Goal: Task Accomplishment & Management: Use online tool/utility

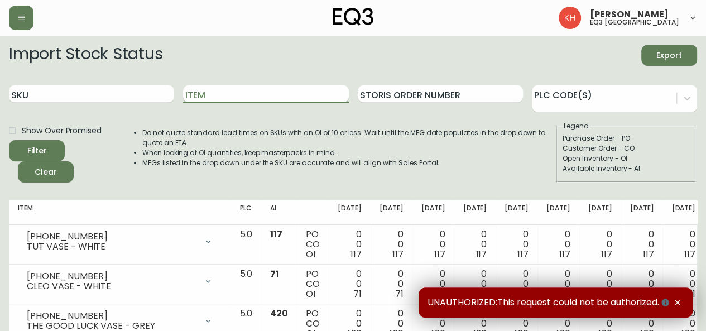
click at [214, 93] on input "Item" at bounding box center [265, 94] width 165 height 18
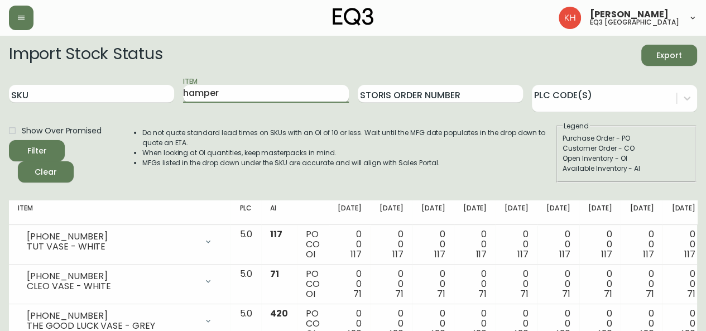
click at [9, 140] on button "Filter" at bounding box center [37, 150] width 56 height 21
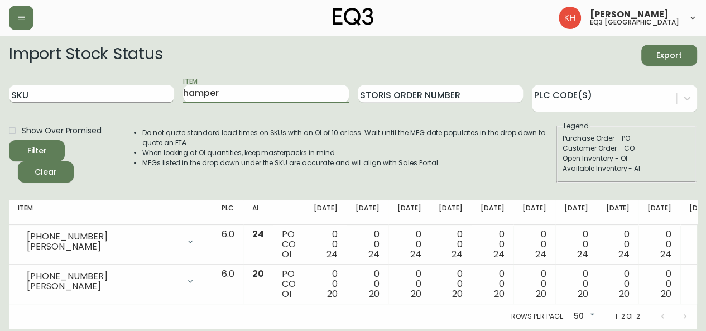
drag, startPoint x: 278, startPoint y: 97, endPoint x: 85, endPoint y: 84, distance: 192.9
click at [92, 88] on div "SKU Item hamper Storis Order Number PLC Code(s)" at bounding box center [353, 94] width 688 height 36
click at [9, 140] on button "Filter" at bounding box center [37, 150] width 56 height 21
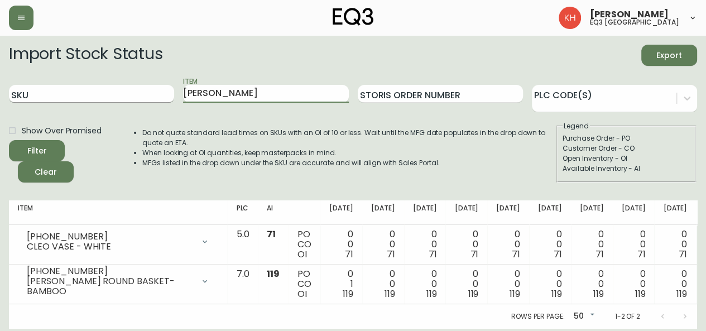
drag, startPoint x: 175, startPoint y: 93, endPoint x: 97, endPoint y: 91, distance: 78.2
click at [95, 92] on div "SKU Item [PERSON_NAME] Order Number PLC Code(s)" at bounding box center [353, 94] width 688 height 36
click at [9, 140] on button "Filter" at bounding box center [37, 150] width 56 height 21
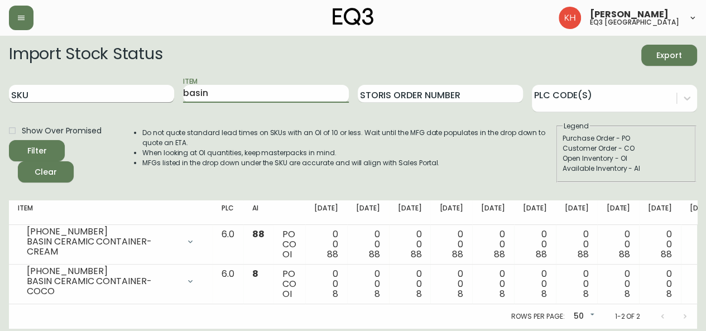
drag, startPoint x: 230, startPoint y: 95, endPoint x: 105, endPoint y: 102, distance: 125.2
click at [105, 102] on div "SKU Item basin Storis Order Number PLC Code(s)" at bounding box center [353, 94] width 688 height 36
click at [9, 140] on button "Filter" at bounding box center [37, 150] width 56 height 21
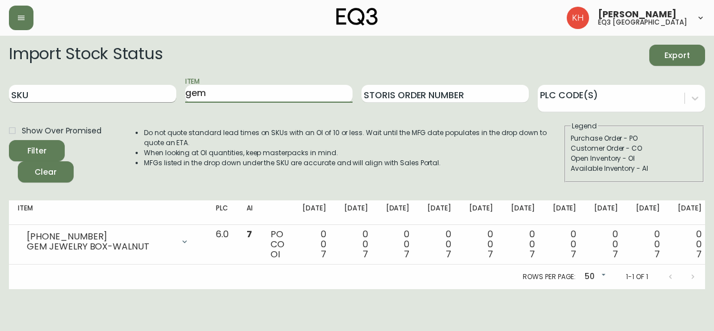
drag, startPoint x: 205, startPoint y: 94, endPoint x: 104, endPoint y: 93, distance: 101.6
click at [104, 93] on div "SKU Item gem Storis Order Number PLC Code(s)" at bounding box center [357, 94] width 696 height 36
click at [9, 140] on button "Filter" at bounding box center [37, 150] width 56 height 21
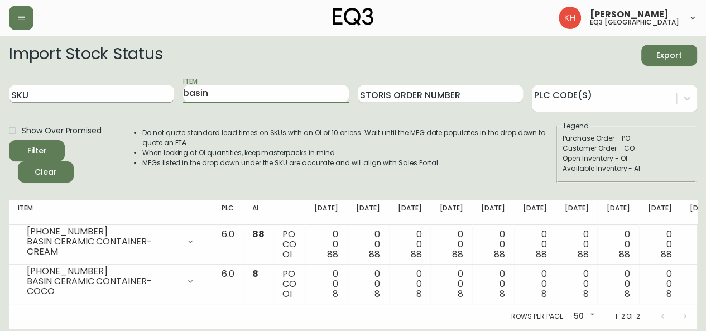
drag, startPoint x: 218, startPoint y: 93, endPoint x: 117, endPoint y: 94, distance: 101.0
click at [117, 94] on div "SKU Item basin Storis Order Number PLC Code(s)" at bounding box center [353, 94] width 688 height 36
click at [9, 140] on button "Filter" at bounding box center [37, 150] width 56 height 21
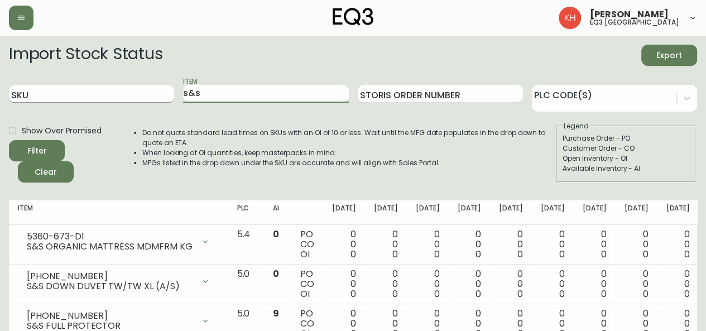
drag, startPoint x: 225, startPoint y: 91, endPoint x: 128, endPoint y: 86, distance: 97.2
click at [128, 86] on div "SKU Item s&s Storis Order Number PLC Code(s)" at bounding box center [353, 94] width 688 height 36
click at [9, 140] on button "Filter" at bounding box center [37, 150] width 56 height 21
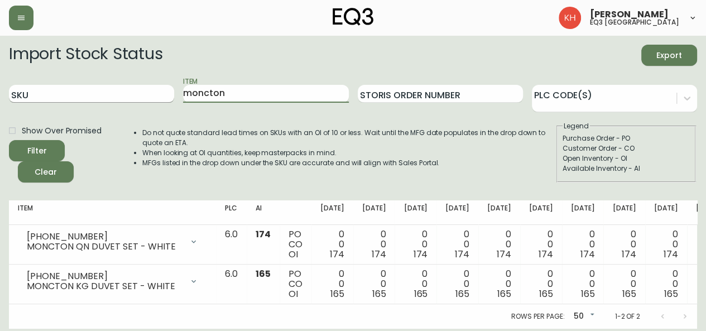
drag, startPoint x: 234, startPoint y: 95, endPoint x: 129, endPoint y: 94, distance: 104.9
click at [129, 94] on div "SKU Item moncton Storis Order Number PLC Code(s)" at bounding box center [353, 94] width 688 height 36
click at [9, 140] on button "Filter" at bounding box center [37, 150] width 56 height 21
drag, startPoint x: 215, startPoint y: 94, endPoint x: 144, endPoint y: 95, distance: 70.9
click at [144, 95] on div "SKU Item oxbow Storis Order Number PLC Code(s)" at bounding box center [353, 94] width 688 height 36
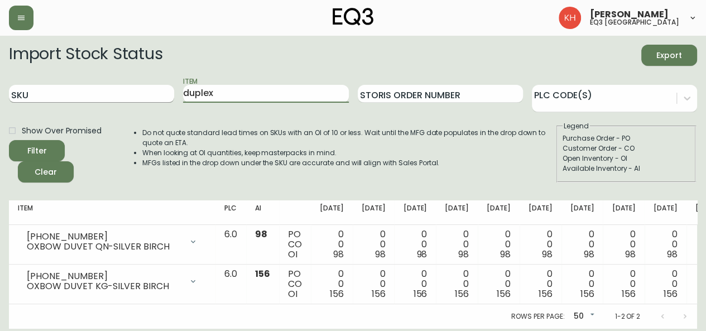
click at [9, 140] on button "Filter" at bounding box center [37, 150] width 56 height 21
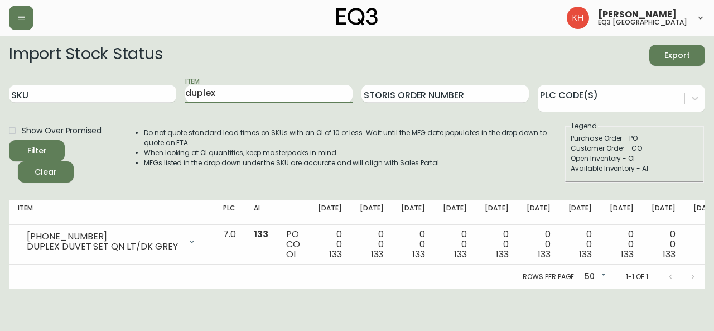
drag, startPoint x: 237, startPoint y: 94, endPoint x: 85, endPoint y: 109, distance: 152.5
click at [85, 109] on div "SKU Item duplex Storis Order Number PLC Code(s)" at bounding box center [357, 94] width 696 height 36
click at [9, 140] on button "Filter" at bounding box center [37, 150] width 56 height 21
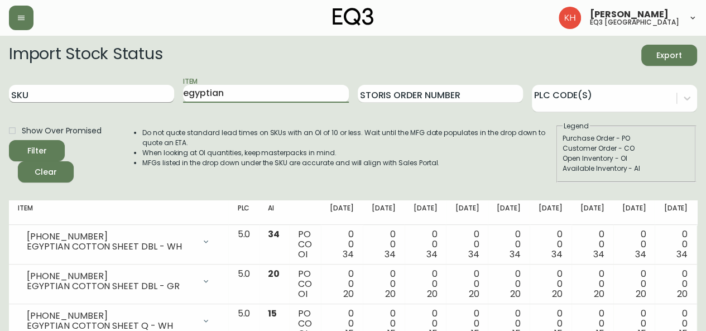
drag, startPoint x: 232, startPoint y: 95, endPoint x: 142, endPoint y: 98, distance: 89.3
click at [137, 98] on div "SKU Item egyptian Storis Order Number PLC Code(s)" at bounding box center [353, 94] width 688 height 36
click at [9, 140] on button "Filter" at bounding box center [37, 150] width 56 height 21
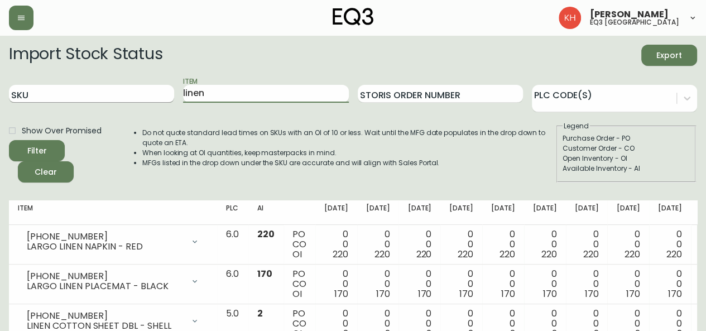
drag, startPoint x: 181, startPoint y: 92, endPoint x: 161, endPoint y: 89, distance: 19.8
click at [162, 89] on div "SKU Item linen Storis Order Number PLC Code(s)" at bounding box center [353, 94] width 688 height 36
type input "organic"
click at [9, 140] on button "Filter" at bounding box center [37, 150] width 56 height 21
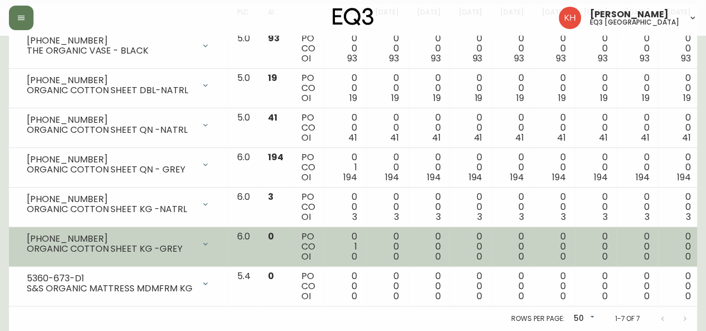
scroll to position [203, 0]
